Goal: Communication & Community: Share content

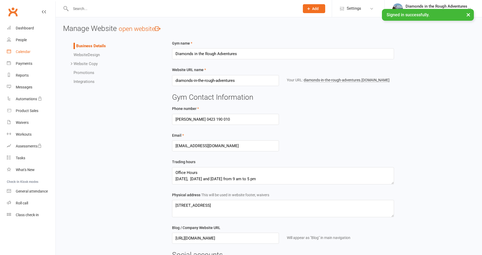
drag, startPoint x: 24, startPoint y: 52, endPoint x: 28, endPoint y: 52, distance: 3.2
click at [24, 52] on div "Calendar" at bounding box center [23, 52] width 15 height 4
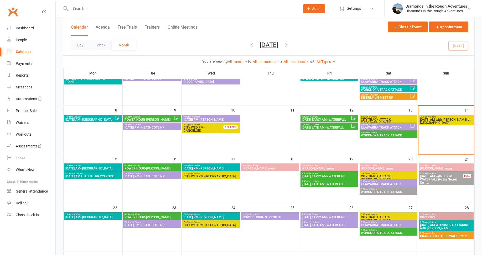
scroll to position [52, 0]
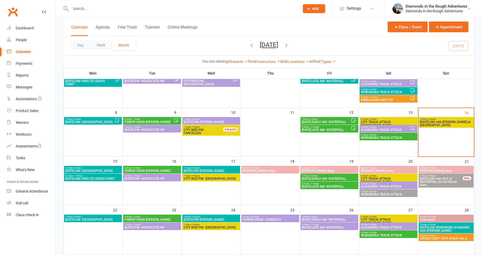
click at [441, 122] on span "[DATE] AM with [PERSON_NAME] at [GEOGRAPHIC_DATA]" at bounding box center [445, 123] width 53 height 6
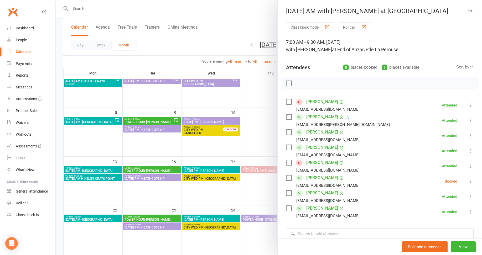
click at [100, 147] on div at bounding box center [269, 127] width 426 height 255
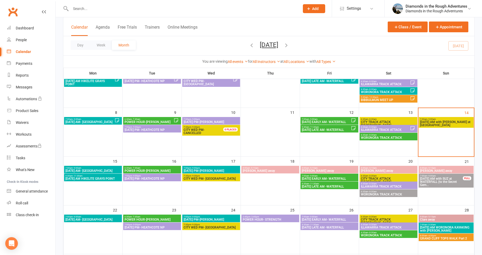
click at [104, 169] on span "7:00am - 9:00am" at bounding box center [93, 168] width 56 height 2
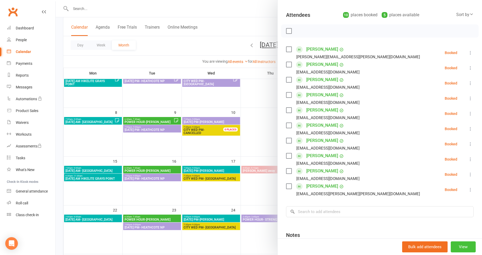
click at [456, 246] on button "View" at bounding box center [462, 246] width 25 height 11
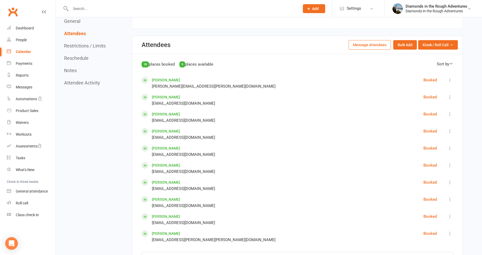
scroll to position [210, 0]
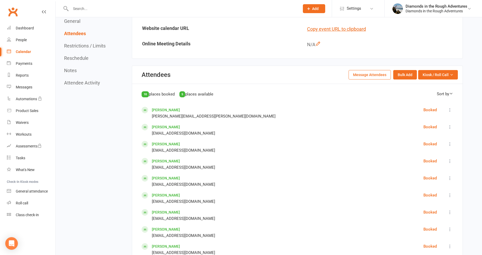
click at [364, 73] on button "Message Attendees" at bounding box center [369, 74] width 42 height 9
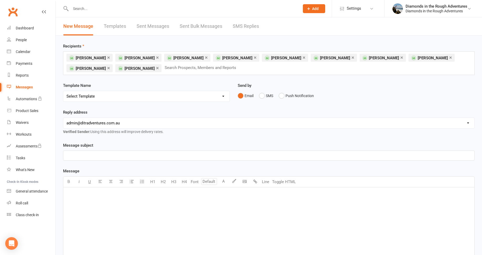
click at [88, 97] on select "Select Template [Email] Bring a Friend Member Email [Email] DIAMOND VIRTUAL TRA…" at bounding box center [146, 96] width 166 height 10
select select "97"
click at [63, 91] on select "Select Template [Email] Bring a Friend Member Email [Email] DIAMOND VIRTUAL TRA…" at bounding box center [146, 96] width 166 height 10
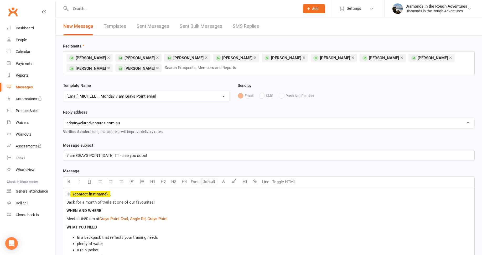
click at [101, 122] on select "[EMAIL_ADDRESS][DOMAIN_NAME] [EMAIL_ADDRESS][DOMAIN_NAME] [PERSON_NAME][EMAIL_A…" at bounding box center [268, 123] width 411 height 10
select select "2"
click at [63, 118] on select "[EMAIL_ADDRESS][DOMAIN_NAME] [EMAIL_ADDRESS][DOMAIN_NAME] [PERSON_NAME][EMAIL_A…" at bounding box center [268, 123] width 411 height 10
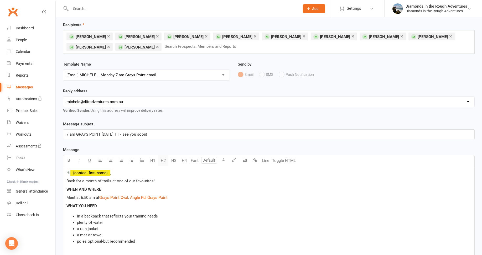
scroll to position [52, 0]
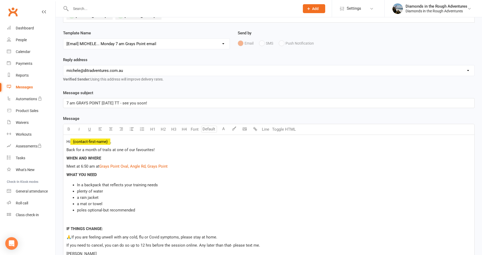
click at [67, 150] on span "Back for a month of trails at one of our favourites!" at bounding box center [110, 150] width 88 height 5
drag, startPoint x: 111, startPoint y: 150, endPoint x: 83, endPoint y: 152, distance: 27.7
click at [83, 152] on span "Back for a month of trails at one of our favourites!" at bounding box center [110, 150] width 88 height 5
click at [132, 150] on span "Back for more at one of our favourites!" at bounding box center [100, 150] width 68 height 5
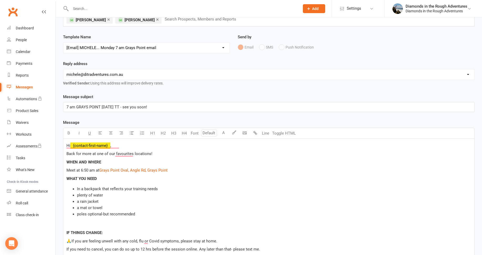
scroll to position [105, 0]
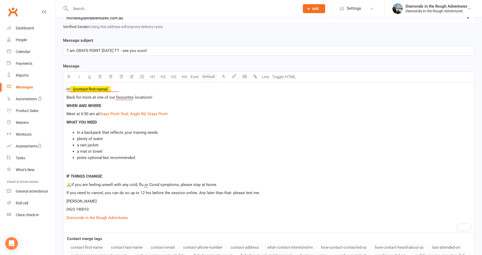
click at [70, 167] on p "To enrich screen reader interactions, please activate Accessibility in Grammarl…" at bounding box center [268, 168] width 404 height 6
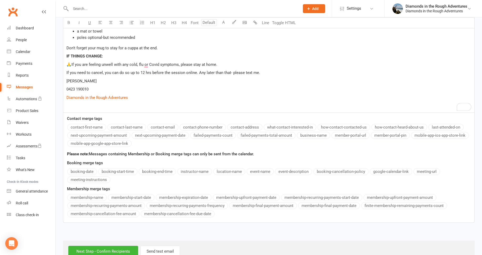
scroll to position [240, 0]
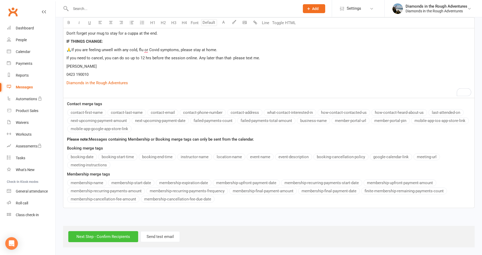
click at [110, 236] on input "Next Step - Confirm Recipients" at bounding box center [103, 236] width 70 height 11
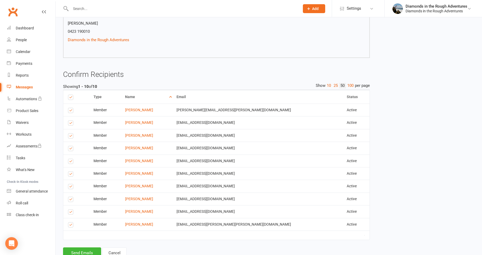
scroll to position [206, 0]
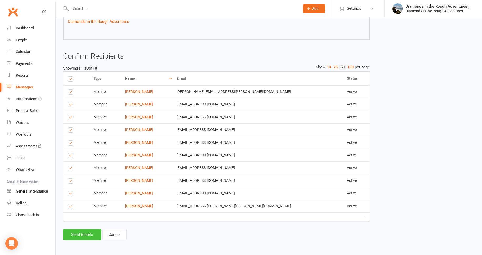
click at [82, 234] on button "Send Emails" at bounding box center [82, 234] width 38 height 11
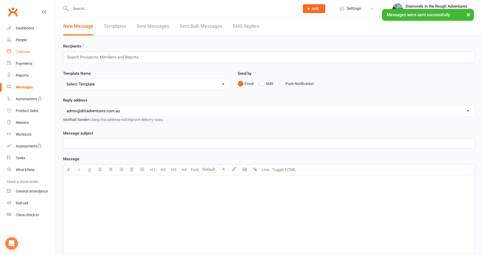
click at [27, 51] on div "Calendar" at bounding box center [23, 52] width 15 height 4
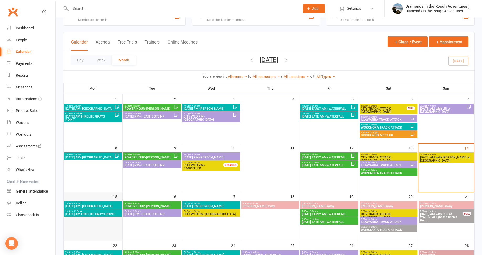
scroll to position [26, 0]
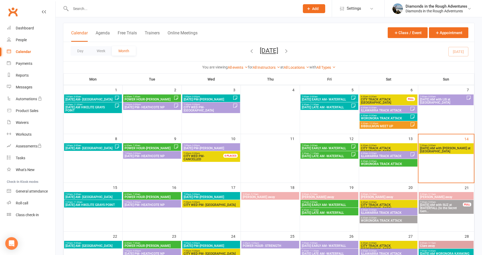
click at [100, 206] on span "[DATE] AM HIKELITE GRAYS POINT" at bounding box center [93, 204] width 56 height 3
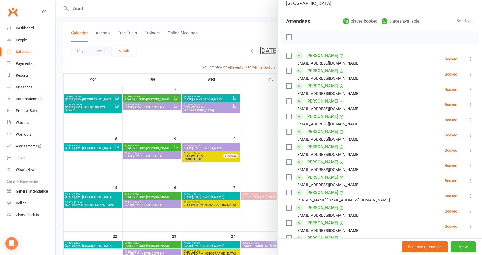
scroll to position [79, 0]
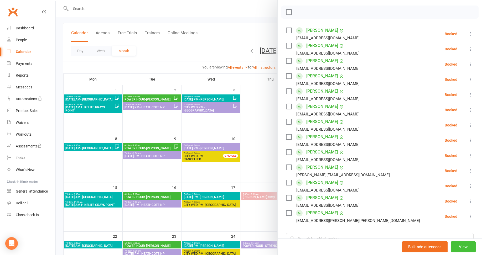
click at [455, 246] on button "View" at bounding box center [462, 246] width 25 height 11
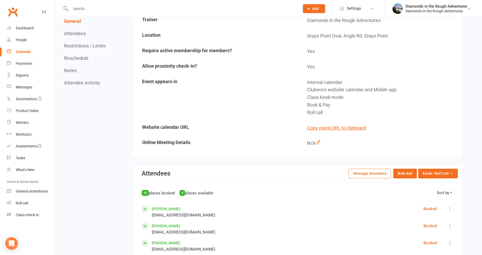
scroll to position [105, 0]
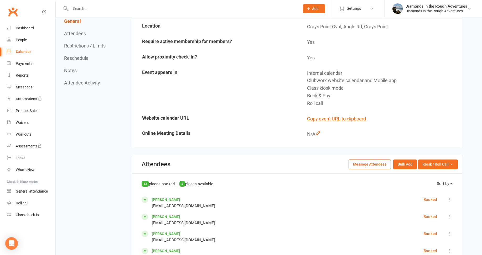
click at [364, 164] on button "Message Attendees" at bounding box center [369, 164] width 42 height 9
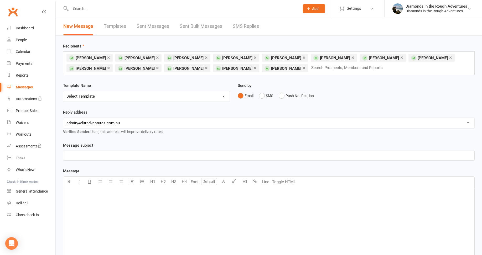
click at [96, 94] on select "Select Template [Email] Bring a Friend Member Email [Email] DIAMOND VIRTUAL TRA…" at bounding box center [146, 96] width 166 height 10
select select "103"
click at [63, 91] on select "Select Template [Email] Bring a Friend Member Email [Email] DIAMOND VIRTUAL TRA…" at bounding box center [146, 96] width 166 height 10
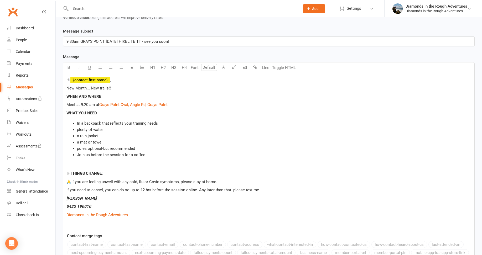
scroll to position [105, 0]
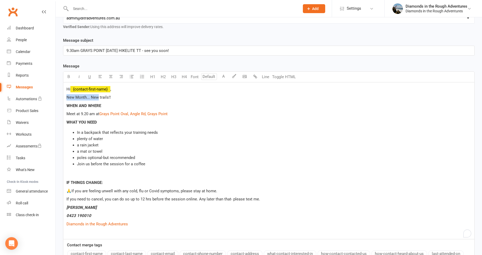
drag, startPoint x: 87, startPoint y: 97, endPoint x: 64, endPoint y: 95, distance: 22.4
click at [63, 96] on div "Hi ﻿ {contact-first-name} , New Month... New trails!! WHEN AND WHERE Meet at 9.…" at bounding box center [268, 160] width 411 height 157
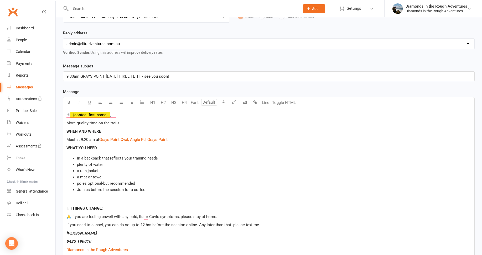
scroll to position [79, 0]
drag, startPoint x: 112, startPoint y: 45, endPoint x: 111, endPoint y: 48, distance: 3.4
click at [112, 45] on select "[EMAIL_ADDRESS][DOMAIN_NAME] [EMAIL_ADDRESS][DOMAIN_NAME] [PERSON_NAME][EMAIL_A…" at bounding box center [268, 44] width 411 height 10
select select "2"
click at [63, 39] on select "[EMAIL_ADDRESS][DOMAIN_NAME] [EMAIL_ADDRESS][DOMAIN_NAME] [PERSON_NAME][EMAIL_A…" at bounding box center [268, 44] width 411 height 10
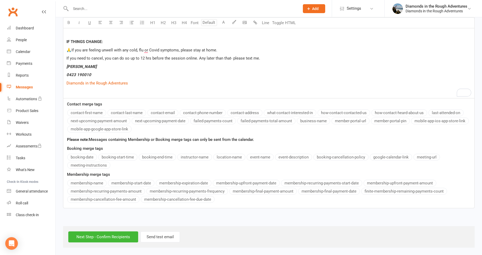
scroll to position [246, 0]
click at [107, 239] on input "Next Step - Confirm Recipients" at bounding box center [103, 236] width 70 height 11
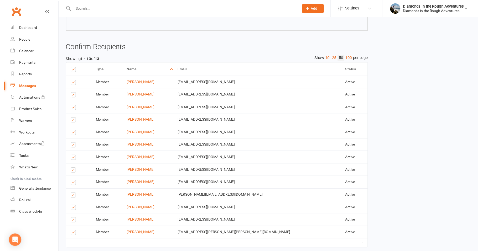
scroll to position [250, 0]
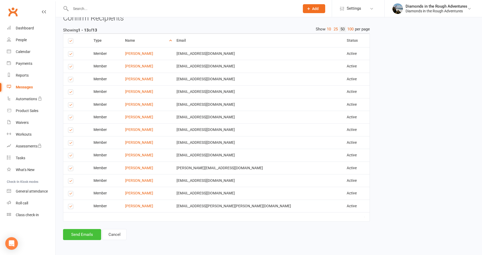
click at [81, 234] on button "Send Emails" at bounding box center [82, 234] width 38 height 11
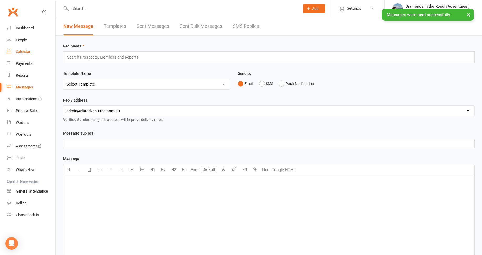
click at [23, 52] on div "Calendar" at bounding box center [23, 52] width 15 height 4
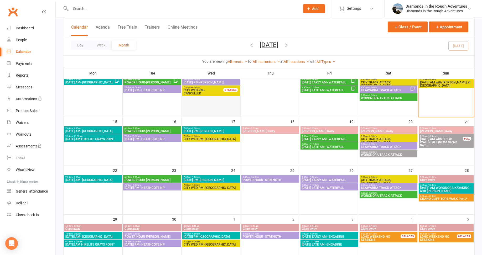
scroll to position [105, 0]
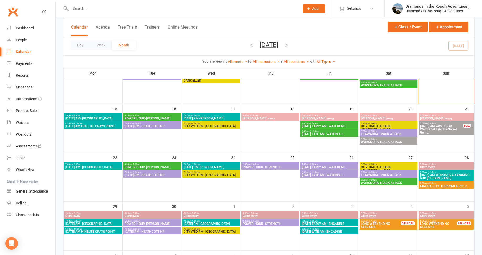
click at [289, 44] on icon "button" at bounding box center [286, 45] width 6 height 6
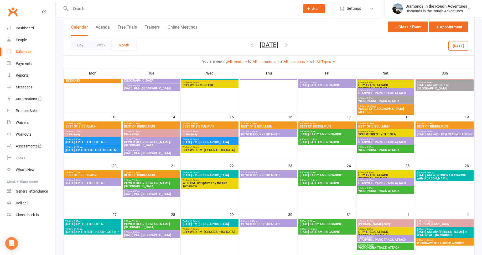
click at [289, 45] on icon "button" at bounding box center [286, 45] width 6 height 6
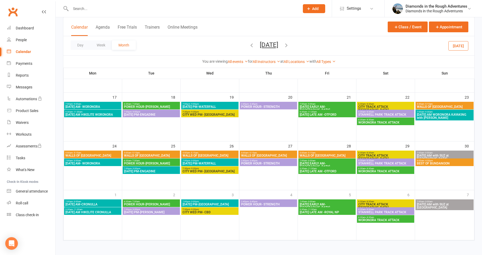
scroll to position [166, 0]
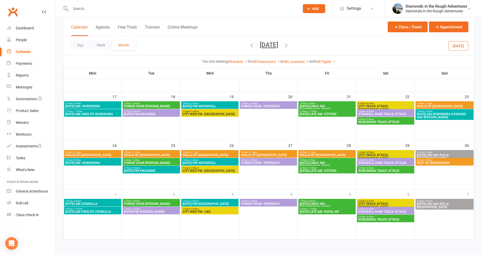
click at [146, 169] on span "[DATE] PM-ENGADINE" at bounding box center [151, 170] width 55 height 3
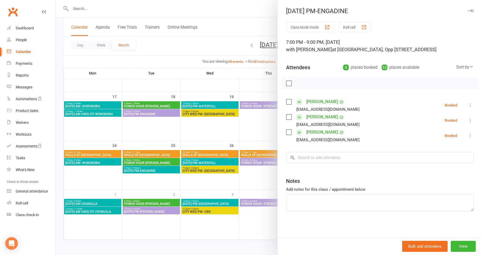
click at [106, 175] on div at bounding box center [269, 127] width 426 height 255
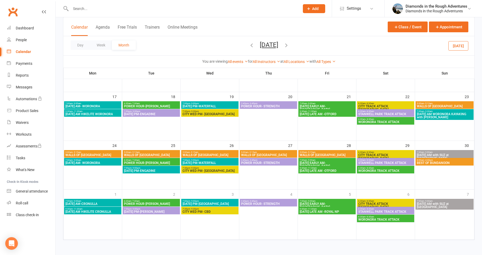
click at [453, 44] on button "[DATE]" at bounding box center [458, 45] width 20 height 9
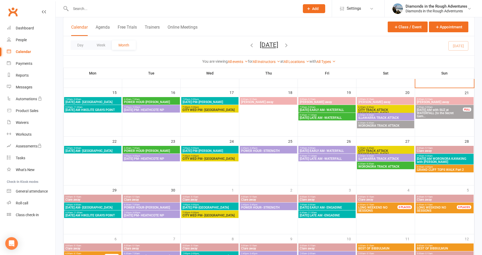
scroll to position [120, 0]
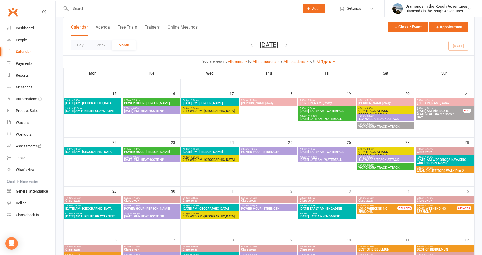
click at [441, 170] on span "GRAND CLIFF TOPS WALK Part 2" at bounding box center [444, 170] width 56 height 3
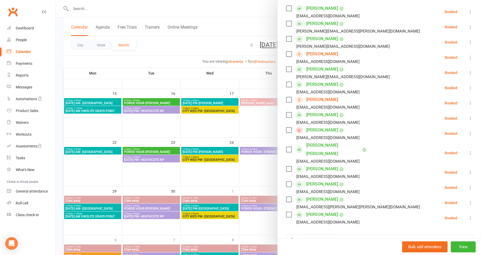
scroll to position [157, 0]
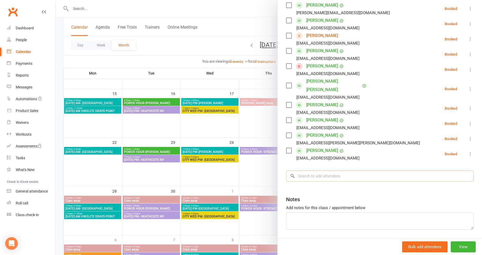
click at [312, 171] on input "search" at bounding box center [379, 176] width 187 height 11
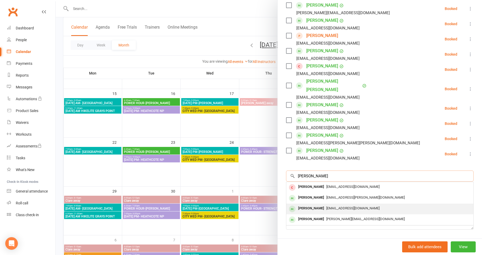
type input "[PERSON_NAME]"
click at [311, 205] on div "[PERSON_NAME]" at bounding box center [311, 209] width 30 height 8
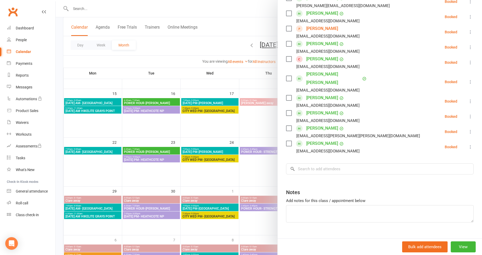
scroll to position [182, 0]
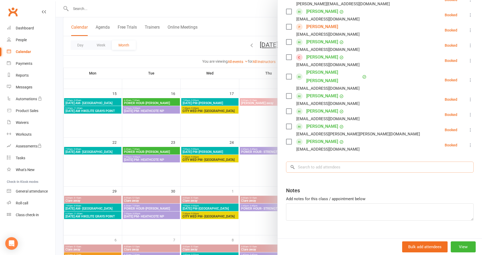
drag, startPoint x: 305, startPoint y: 157, endPoint x: 286, endPoint y: 168, distance: 21.6
click at [305, 162] on input "search" at bounding box center [379, 167] width 187 height 11
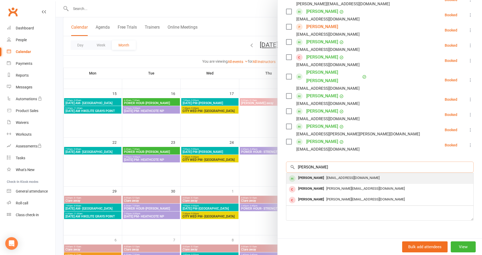
type input "[PERSON_NAME]"
click at [311, 174] on div "[PERSON_NAME]" at bounding box center [311, 178] width 30 height 8
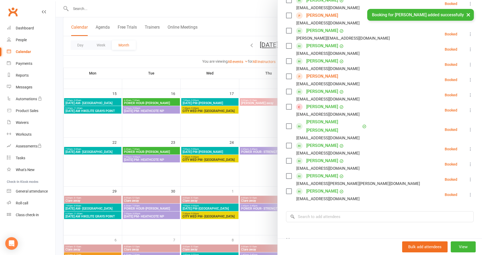
scroll to position [129, 0]
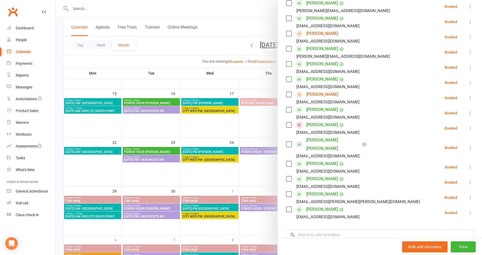
click at [312, 80] on link "[PERSON_NAME]" at bounding box center [322, 79] width 32 height 8
